Goal: Task Accomplishment & Management: Manage account settings

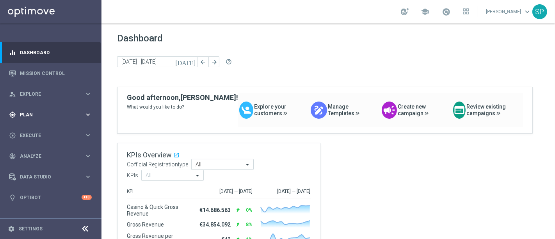
click at [74, 112] on div "gps_fixed Plan" at bounding box center [46, 114] width 75 height 7
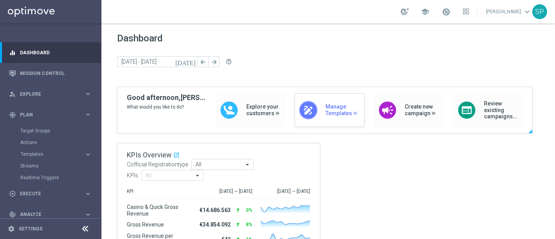
click at [335, 103] on span "Manage Templates" at bounding box center [342, 109] width 35 height 13
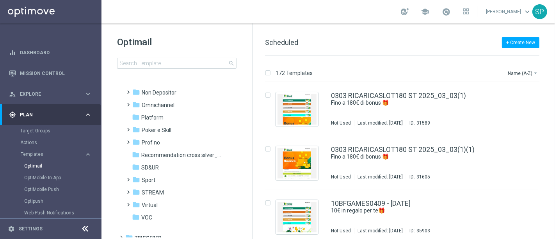
scroll to position [187, 0]
click at [174, 91] on span "Non Depositor" at bounding box center [159, 91] width 35 height 7
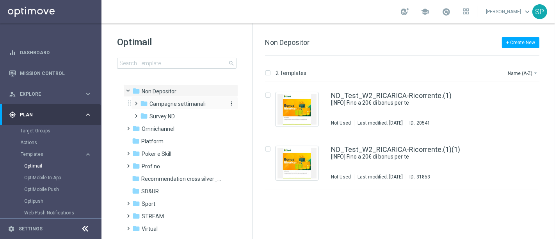
click at [188, 102] on span "Campagne settimanali" at bounding box center [177, 103] width 56 height 7
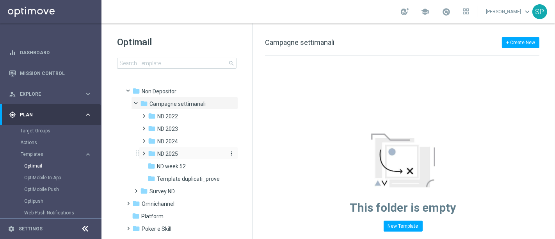
click at [181, 150] on div "folder ND 2025" at bounding box center [186, 153] width 76 height 9
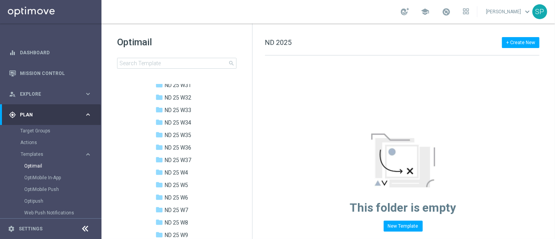
scroll to position [532, 0]
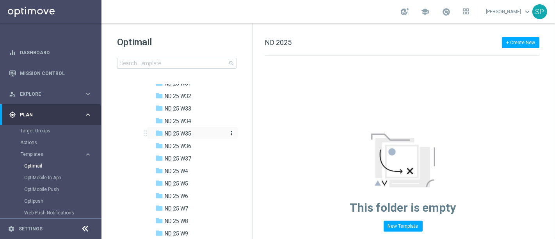
click at [199, 129] on div "folder ND 25 W35" at bounding box center [190, 133] width 70 height 9
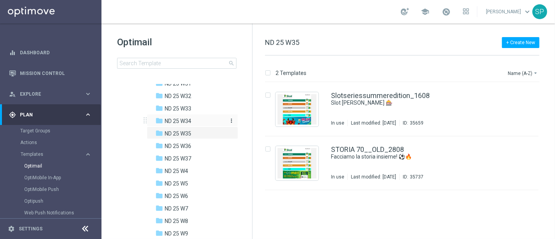
click at [189, 117] on span "ND 25 W34" at bounding box center [178, 120] width 27 height 7
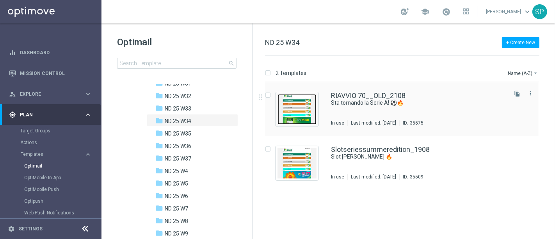
click at [313, 112] on img "Press SPACE to select this row." at bounding box center [296, 109] width 39 height 30
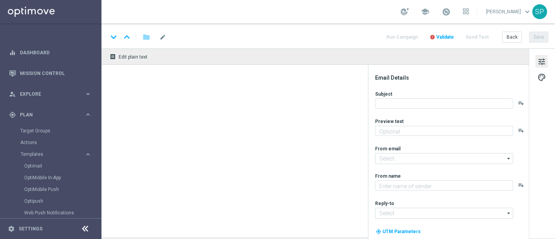
type textarea "Bonus di 70€"
type input "giochidicarte@comunicazioni.sisal.it"
type textarea "SISAL"
type input "info@sisal.it"
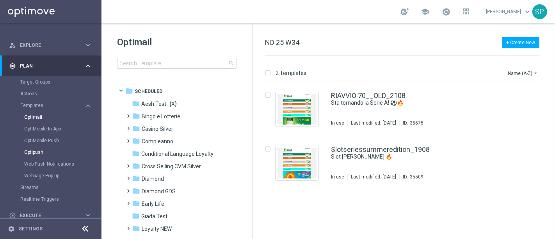
scroll to position [51, 0]
click at [29, 186] on link "Streams" at bounding box center [50, 185] width 61 height 6
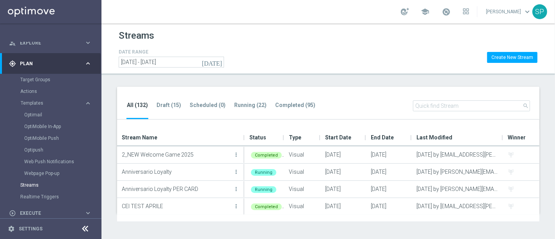
click at [230, 113] on ul "All (132) Draft (15) Scheduled (0) Running (22) Completed (95)" at bounding box center [224, 109] width 197 height 19
click at [265, 93] on div "All (132) Draft (15) Scheduled (0) Running (22) Completed (95) search" at bounding box center [328, 103] width 422 height 33
click at [241, 108] on li "Running (22)" at bounding box center [250, 110] width 33 height 18
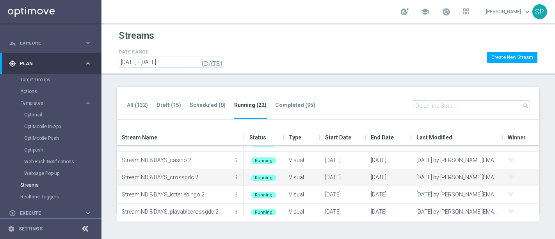
scroll to position [254, 0]
click at [240, 174] on div "Stream ND 8 DAYS_crossgdc 2 more_vert" at bounding box center [181, 175] width 128 height 17
click at [235, 174] on icon "more_vert" at bounding box center [236, 175] width 6 height 6
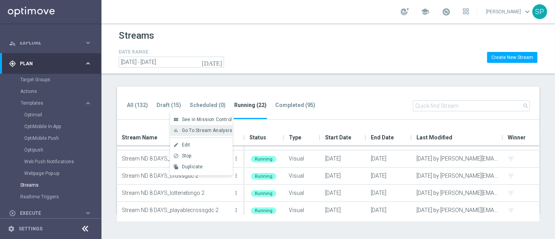
click at [226, 131] on span "Go To Stream Analysis" at bounding box center [207, 130] width 50 height 5
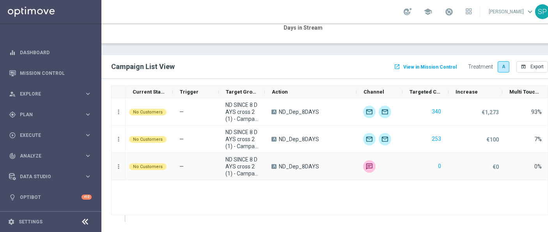
scroll to position [825, 0]
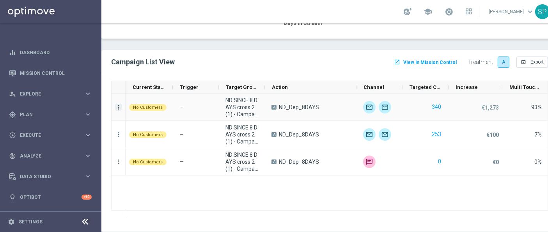
click at [115, 104] on icon "more_vert" at bounding box center [118, 107] width 7 height 7
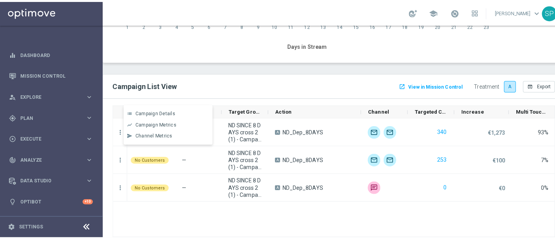
scroll to position [804, 0]
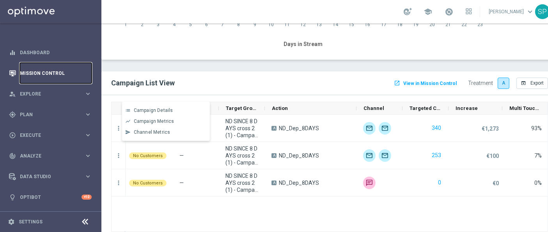
click at [50, 77] on link "Mission Control" at bounding box center [56, 73] width 72 height 21
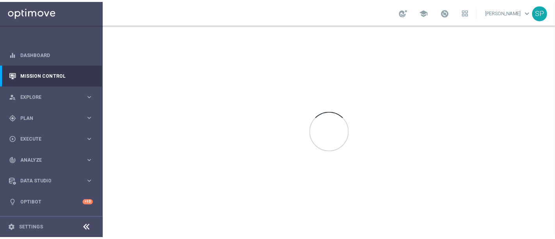
scroll to position [0, 0]
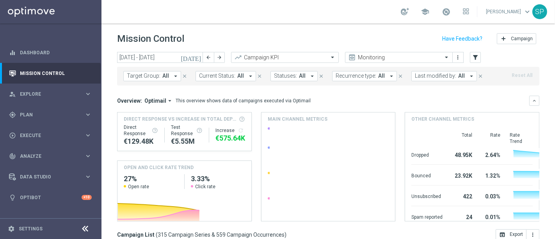
click at [198, 57] on icon "[DATE]" at bounding box center [191, 57] width 21 height 7
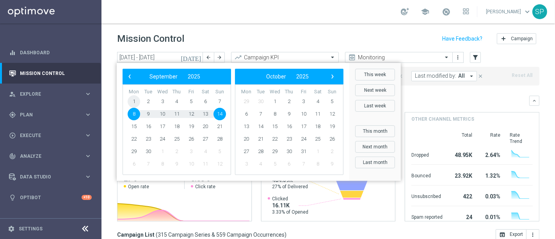
click at [136, 102] on span "1" at bounding box center [134, 101] width 12 height 12
click at [224, 112] on span "14" at bounding box center [219, 114] width 12 height 12
type input "[DATE] - [DATE]"
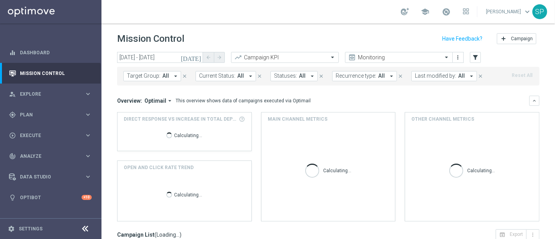
click at [449, 77] on button "Last modified by: All arrow_drop_down" at bounding box center [444, 76] width 66 height 10
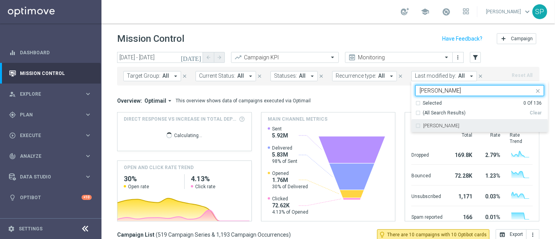
click at [441, 125] on label "[PERSON_NAME]" at bounding box center [441, 125] width 36 height 5
type input "[PERSON_NAME]"
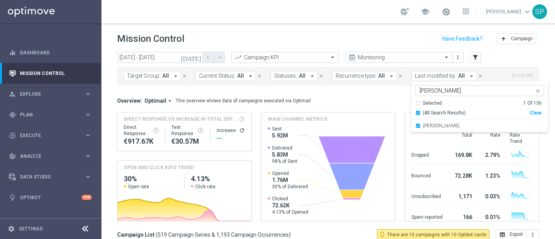
click at [506, 64] on div "Target Group: All arrow_drop_down close Current Status: All arrow_drop_down clo…" at bounding box center [328, 75] width 422 height 22
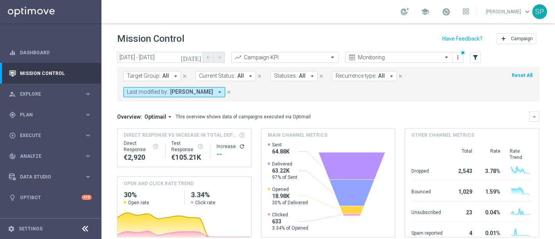
click at [167, 74] on span "All" at bounding box center [165, 76] width 7 height 7
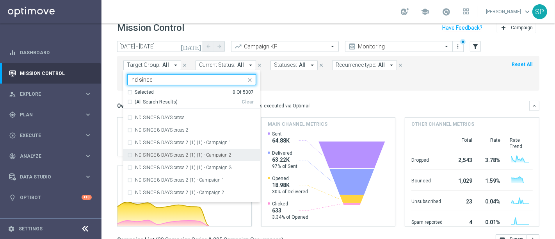
scroll to position [369, 0]
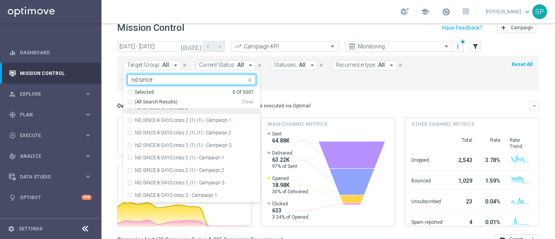
type input "nd since"
click at [311, 78] on form "Target Group: All arrow_drop_down nd since Selected 0 Of 5007 (All Search Resul…" at bounding box center [310, 73] width 375 height 26
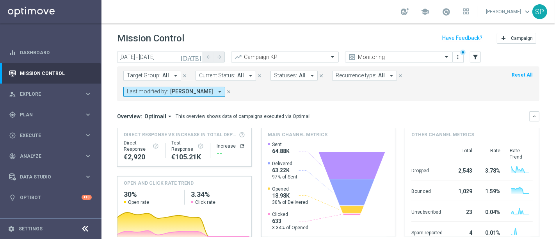
scroll to position [1, 0]
